Goal: Information Seeking & Learning: Learn about a topic

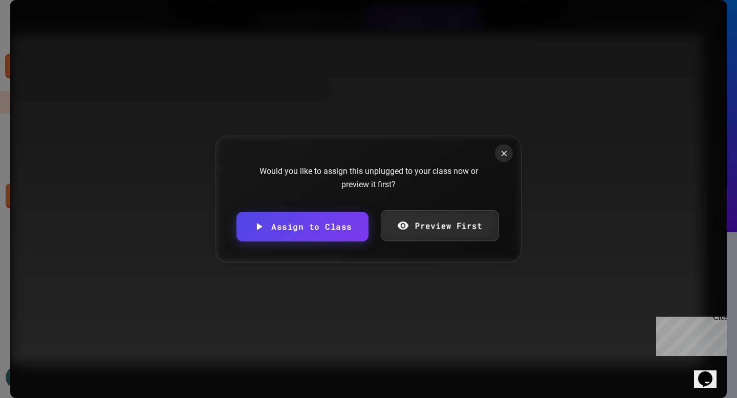
click at [433, 232] on link "Preview First" at bounding box center [439, 225] width 118 height 31
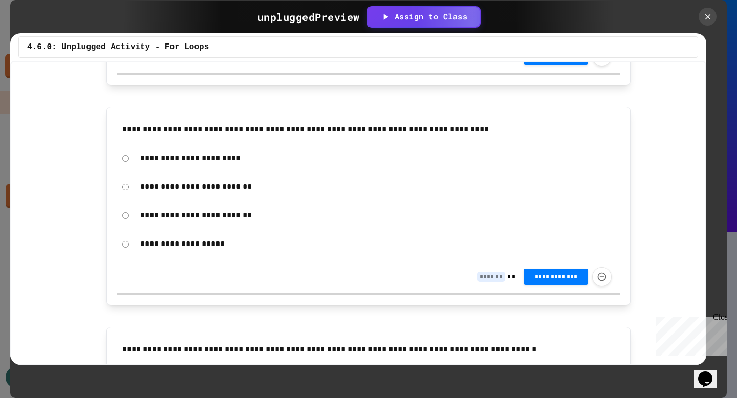
scroll to position [1749, 0]
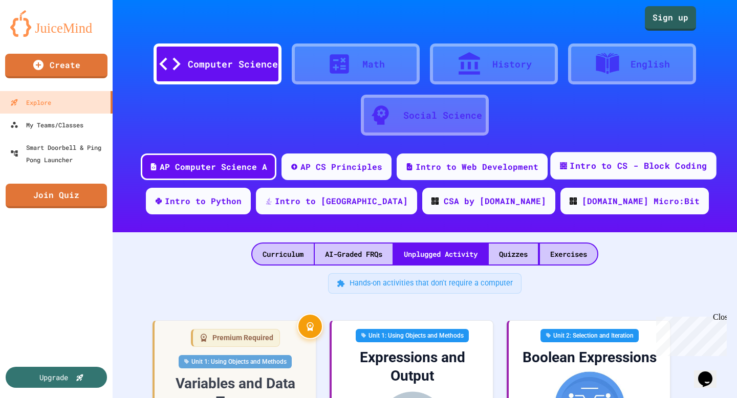
click at [594, 169] on div "Intro to CS - Block Coding" at bounding box center [637, 166] width 137 height 13
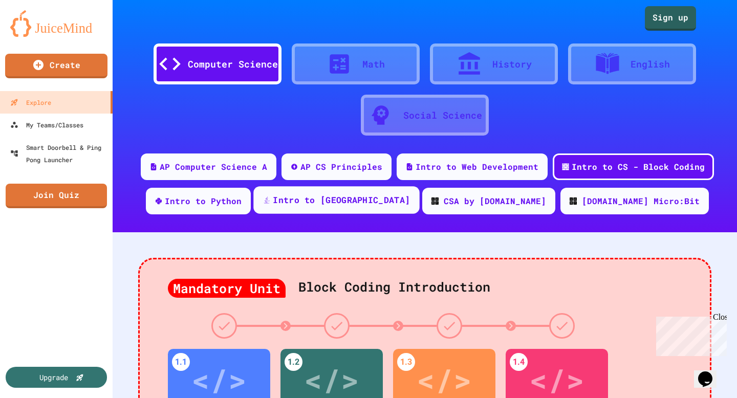
click at [343, 200] on div "Intro to [GEOGRAPHIC_DATA]" at bounding box center [341, 200] width 137 height 13
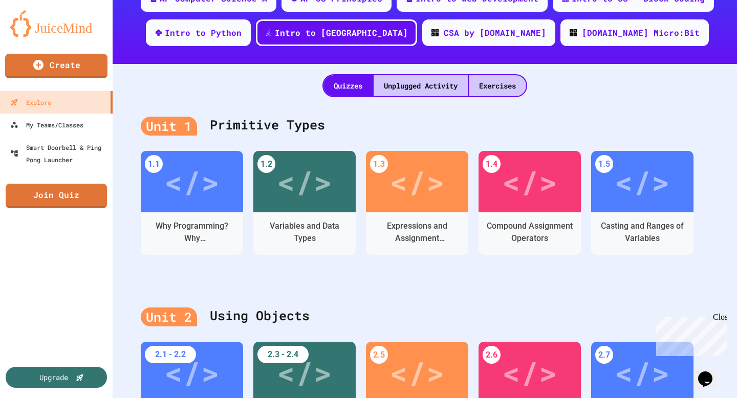
scroll to position [172, 0]
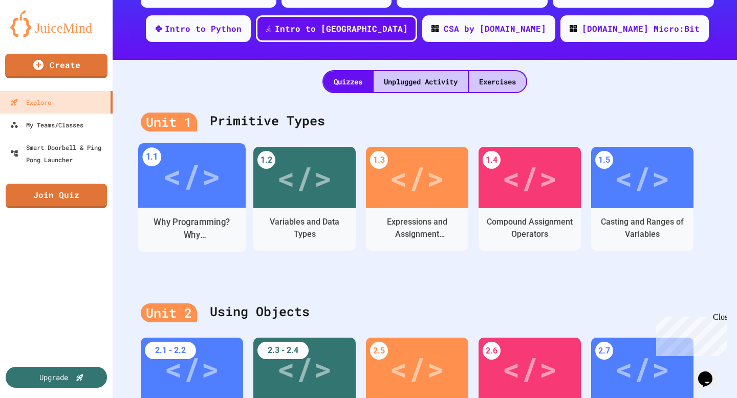
click at [217, 198] on div "</>" at bounding box center [192, 175] width 58 height 49
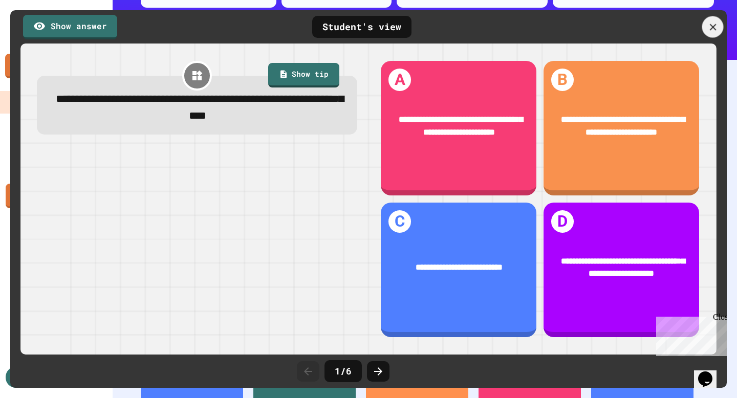
click at [710, 29] on icon at bounding box center [712, 27] width 7 height 7
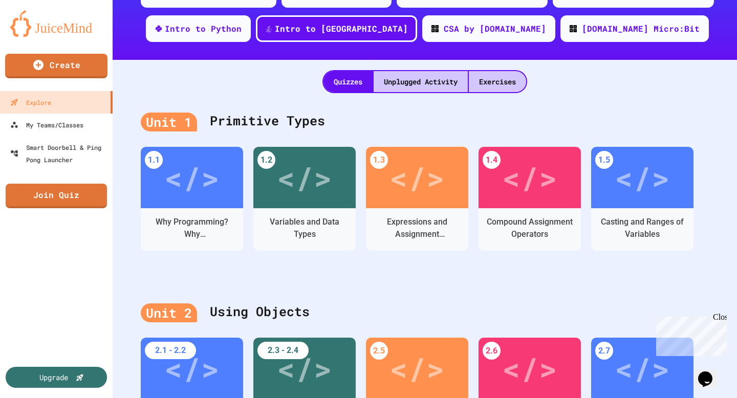
click at [295, 229] on div "Variables and Data Types" at bounding box center [305, 229] width 92 height 26
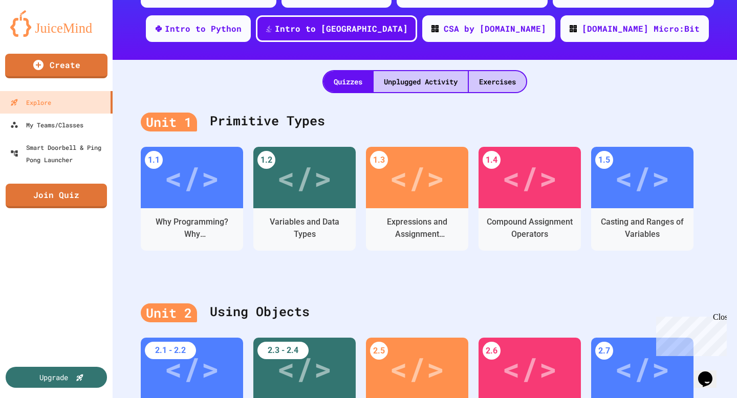
click at [443, 84] on div "Unplugged Activity" at bounding box center [420, 81] width 94 height 21
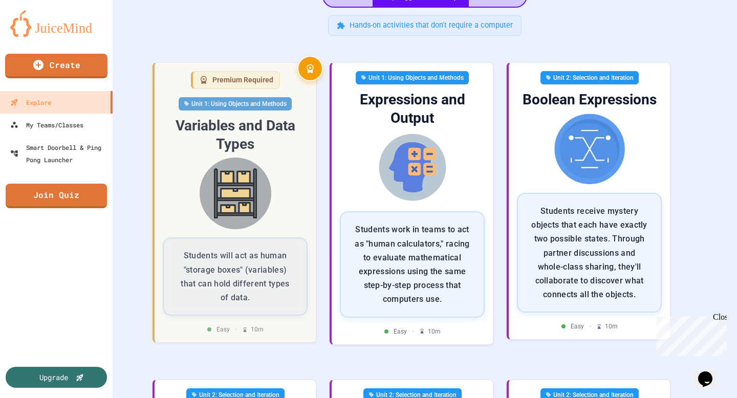
scroll to position [259, 0]
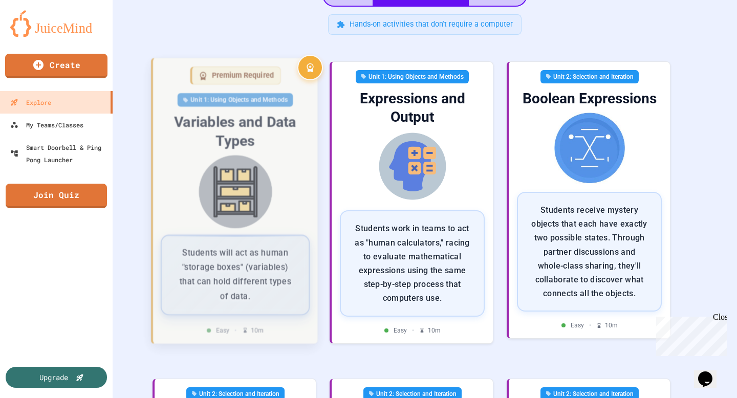
click at [267, 246] on p "Students will act as human "storage boxes" (variables) that can hold different …" at bounding box center [235, 274] width 122 height 57
